Goal: Task Accomplishment & Management: Use online tool/utility

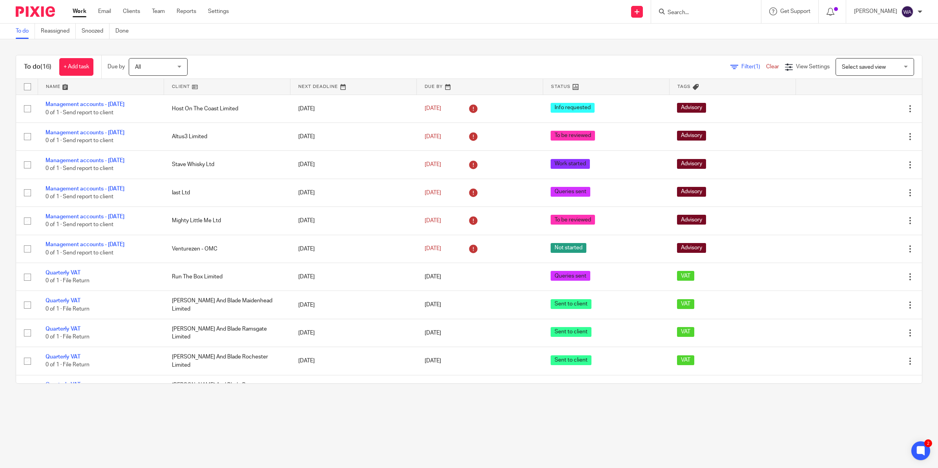
click at [689, 11] on input "Search" at bounding box center [702, 12] width 71 height 7
type input "glss"
click at [717, 26] on link at bounding box center [713, 31] width 97 height 12
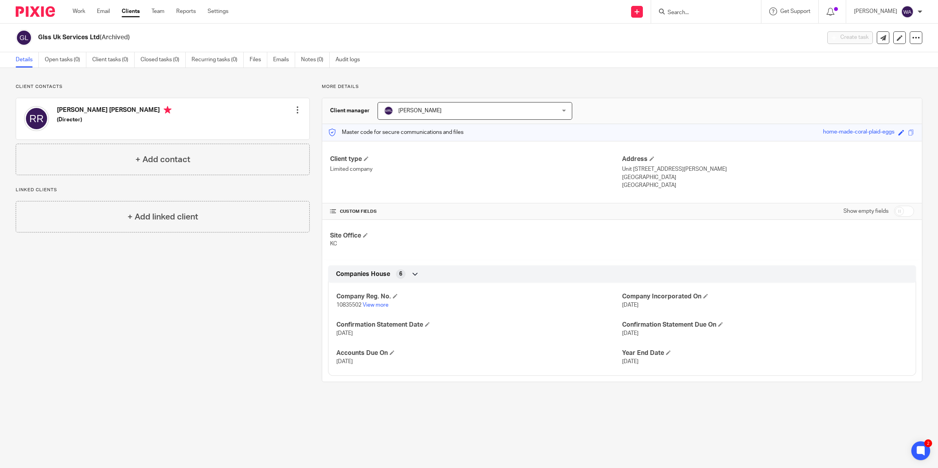
click at [697, 10] on input "Search" at bounding box center [702, 12] width 71 height 7
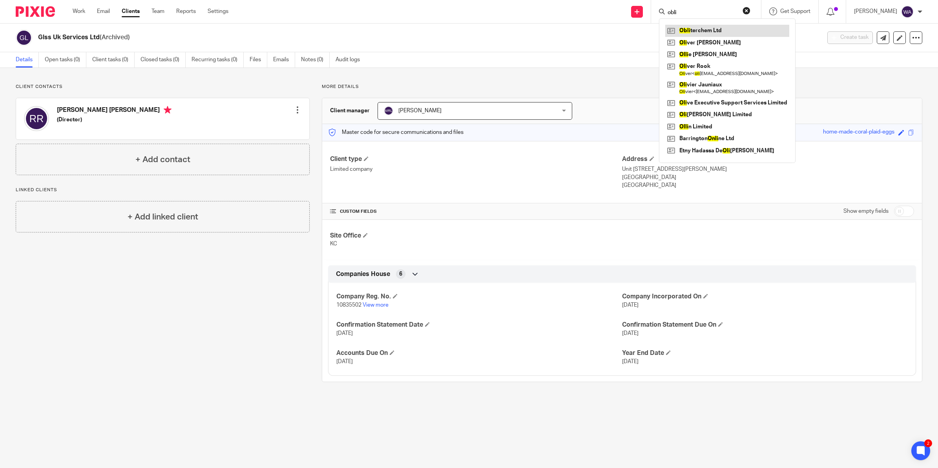
type input "obli"
click at [703, 28] on link at bounding box center [727, 31] width 124 height 12
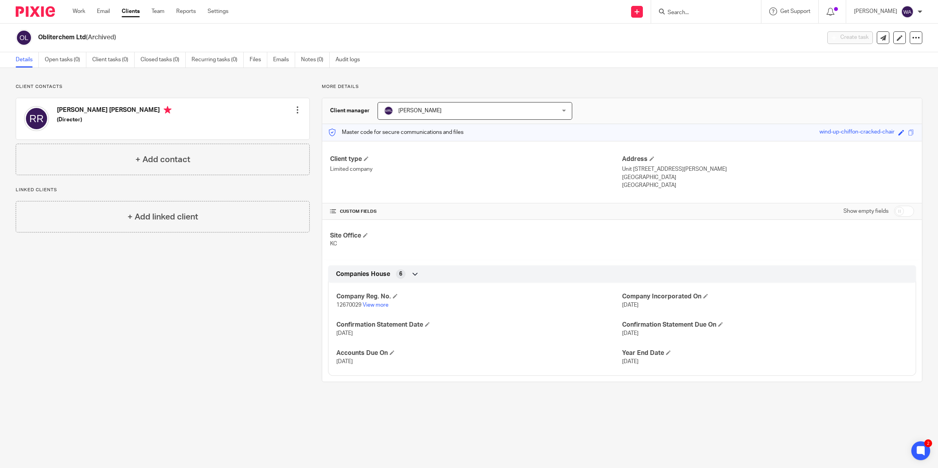
click at [131, 12] on link "Clients" at bounding box center [131, 11] width 18 height 8
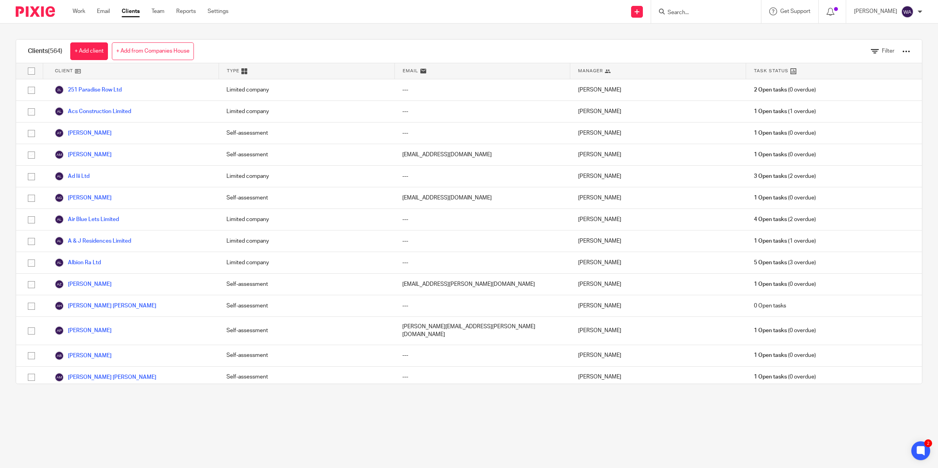
click at [707, 16] on form at bounding box center [709, 12] width 84 height 10
click at [692, 10] on input "Search" at bounding box center [702, 12] width 71 height 7
click at [696, 8] on form at bounding box center [709, 12] width 84 height 10
click at [694, 15] on input "Search" at bounding box center [702, 12] width 71 height 7
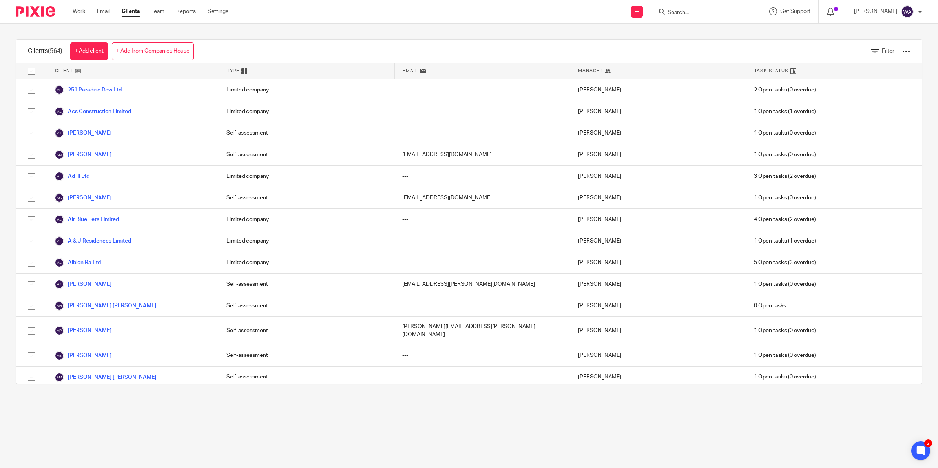
click at [895, 51] on div "Filter" at bounding box center [884, 51] width 75 height 23
click at [902, 49] on div at bounding box center [906, 51] width 8 height 8
click at [842, 82] on link "Update dates using Companies House" at bounding box center [839, 81] width 109 height 12
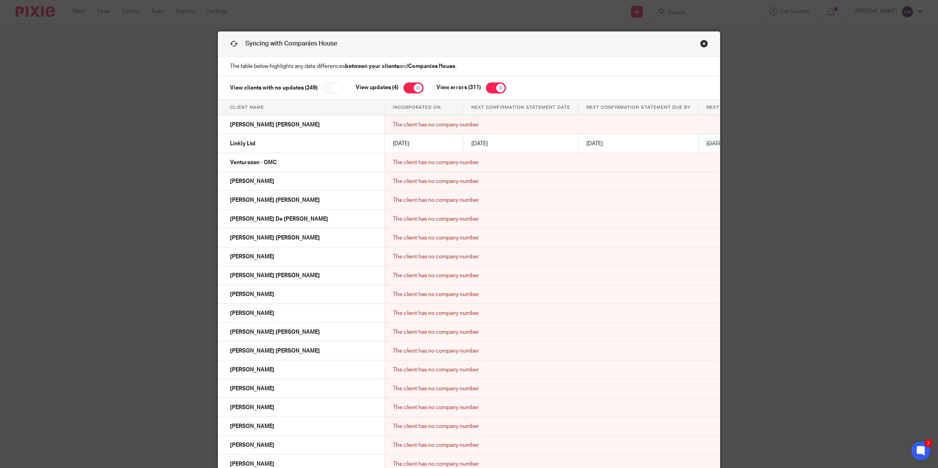
scroll to position [5650, 0]
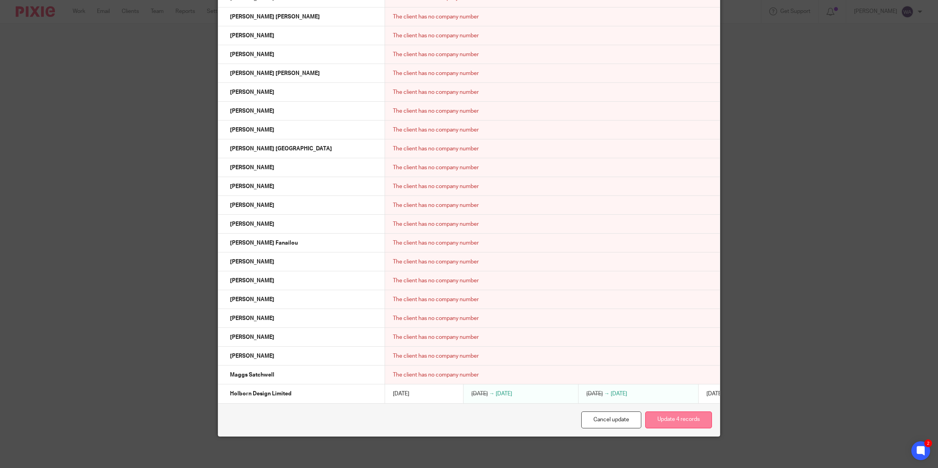
click at [689, 420] on button "Update 4 records" at bounding box center [678, 419] width 67 height 17
